Goal: Transaction & Acquisition: Purchase product/service

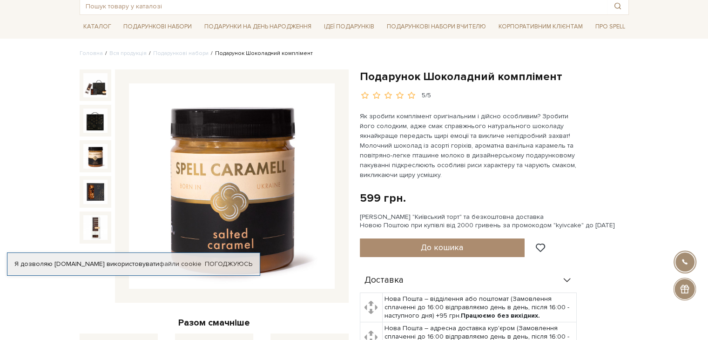
scroll to position [54, 0]
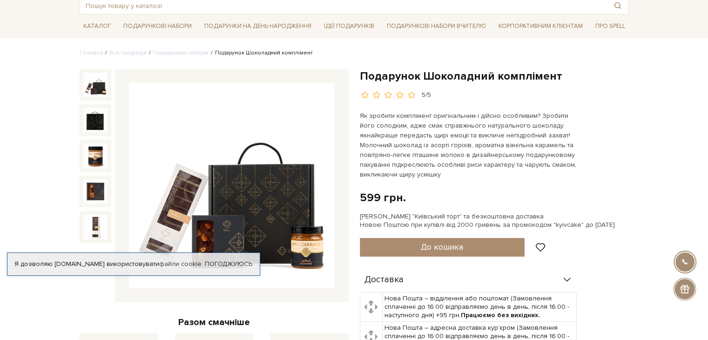
click at [97, 91] on img at bounding box center [95, 85] width 24 height 24
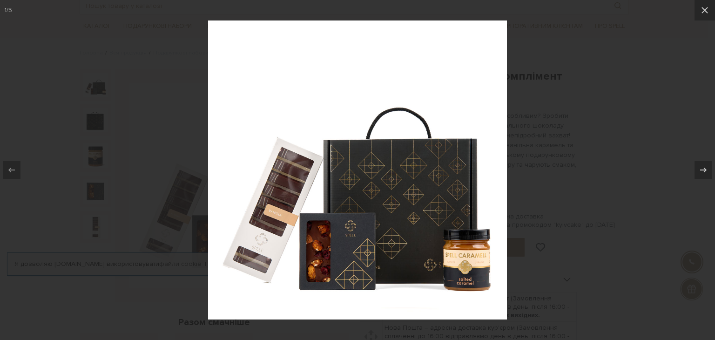
click at [587, 95] on div at bounding box center [357, 170] width 715 height 340
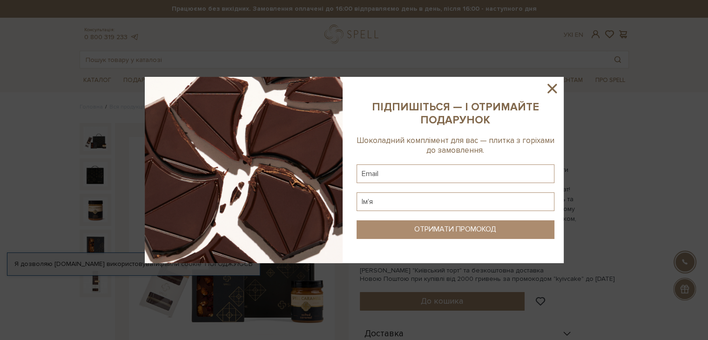
drag, startPoint x: 363, startPoint y: 130, endPoint x: 543, endPoint y: 133, distance: 179.6
click at [554, 91] on icon at bounding box center [551, 88] width 9 height 9
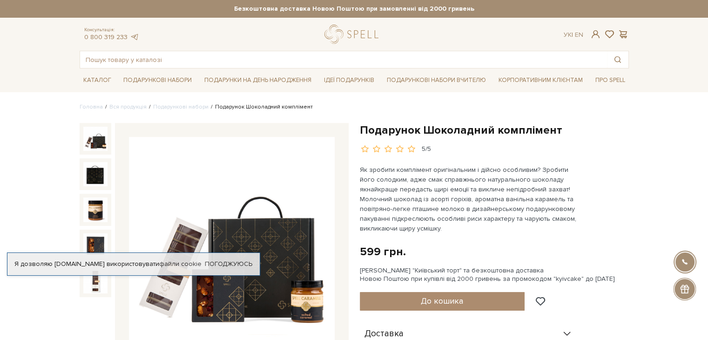
click at [592, 139] on div "Подарунок Шоколадний комплімент 5/5" at bounding box center [494, 138] width 269 height 31
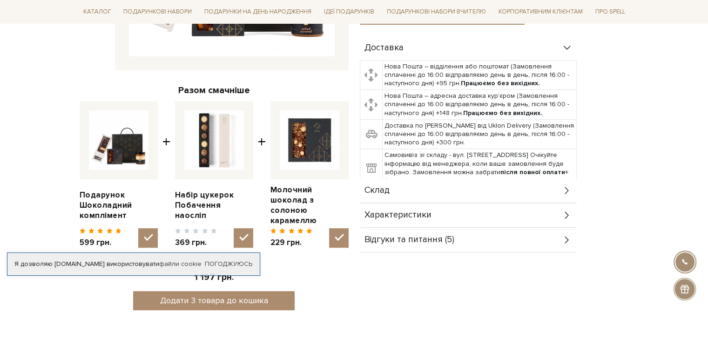
scroll to position [286, 0]
click at [534, 186] on div "Склад" at bounding box center [468, 190] width 217 height 24
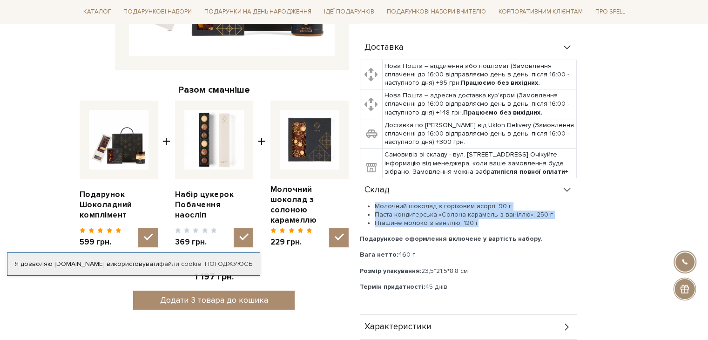
drag, startPoint x: 375, startPoint y: 204, endPoint x: 479, endPoint y: 223, distance: 105.5
click at [479, 223] on ul "Молочний шоколад з горіховим асорті, 90 г Паста кондитерська «Солона карамель з…" at bounding box center [468, 215] width 217 height 26
copy ul "Молочний шоколад з горіховим асорті, 90 г Паста кондитерська «Солона карамель з…"
click at [590, 223] on div "Доставка Нова Пошта – відділення або поштомат (Замовлення сплаченні до 16:00 ві…" at bounding box center [494, 199] width 269 height 329
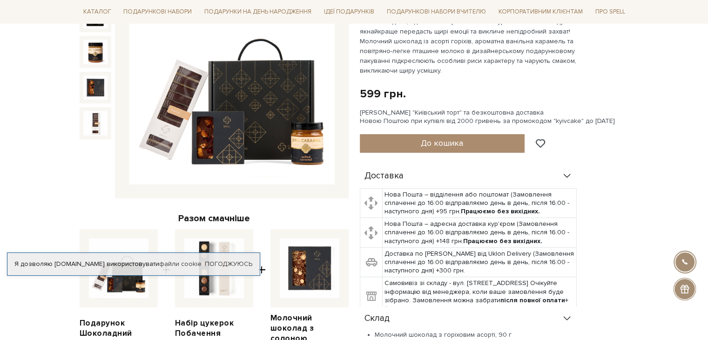
scroll to position [156, 0]
